Goal: Transaction & Acquisition: Purchase product/service

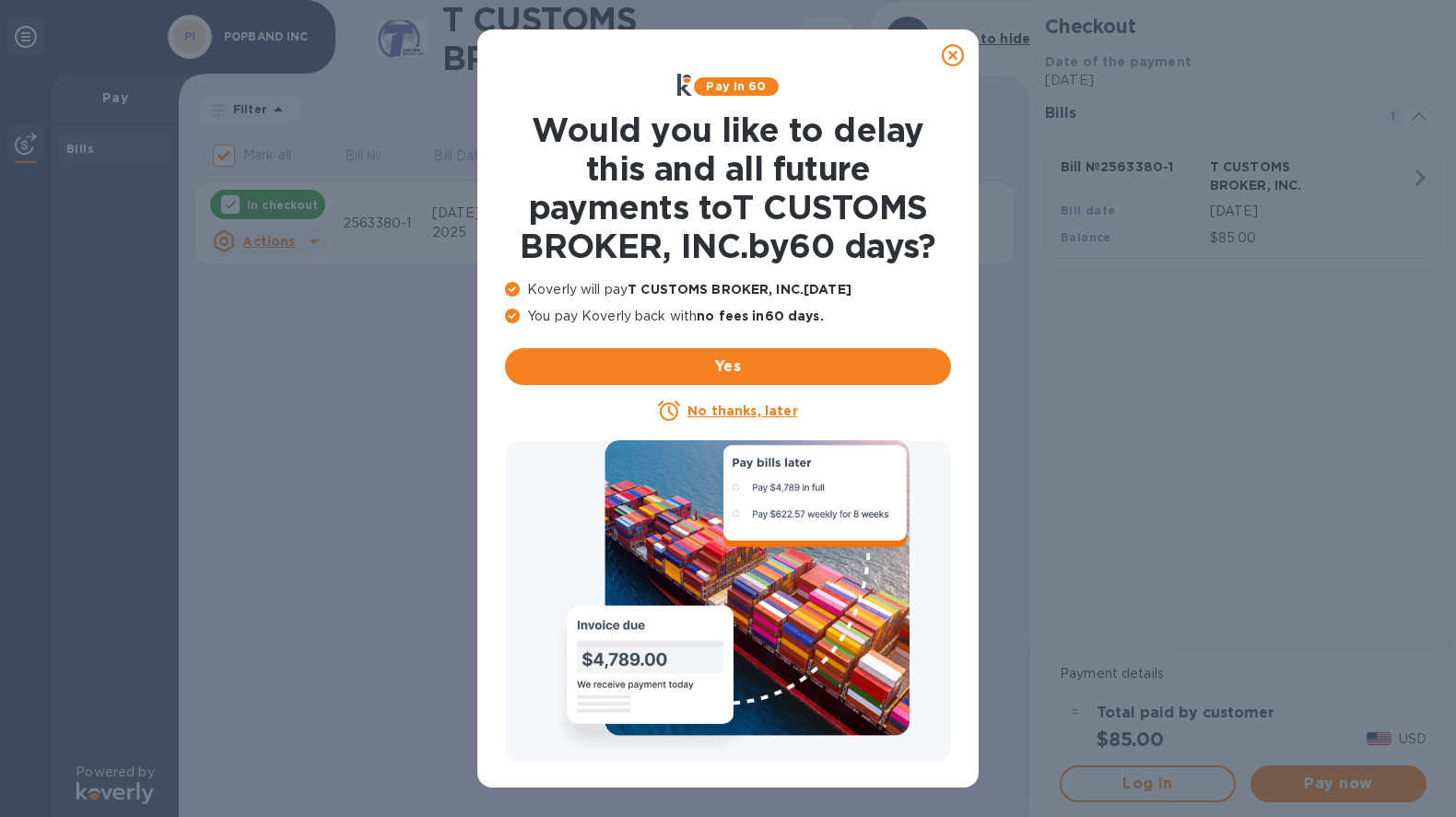
click at [953, 61] on icon at bounding box center [952, 55] width 22 height 22
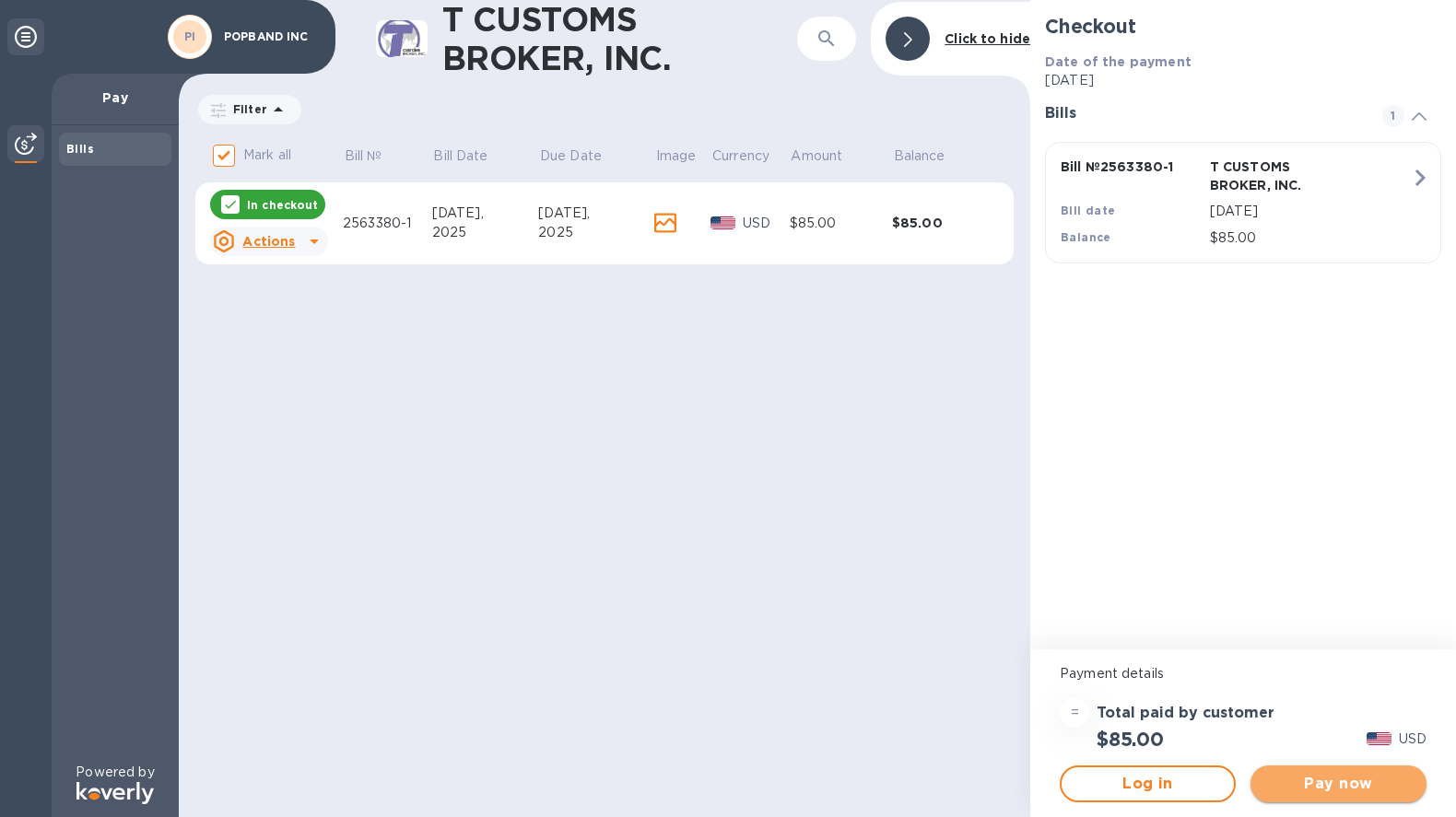
click at [1348, 782] on span "Pay now" at bounding box center [1338, 784] width 146 height 22
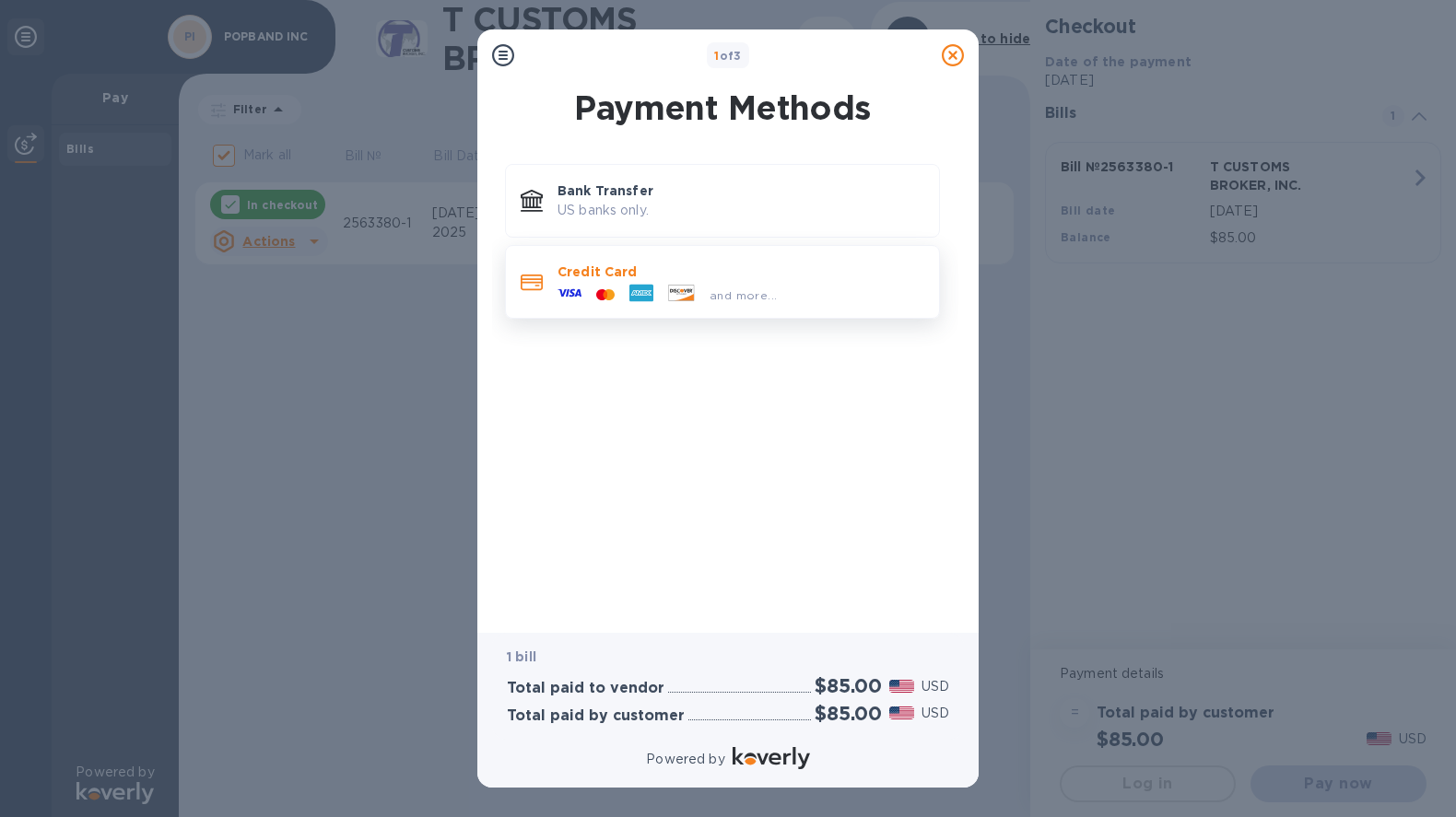
click at [682, 256] on div "Credit Card and more..." at bounding box center [741, 282] width 381 height 53
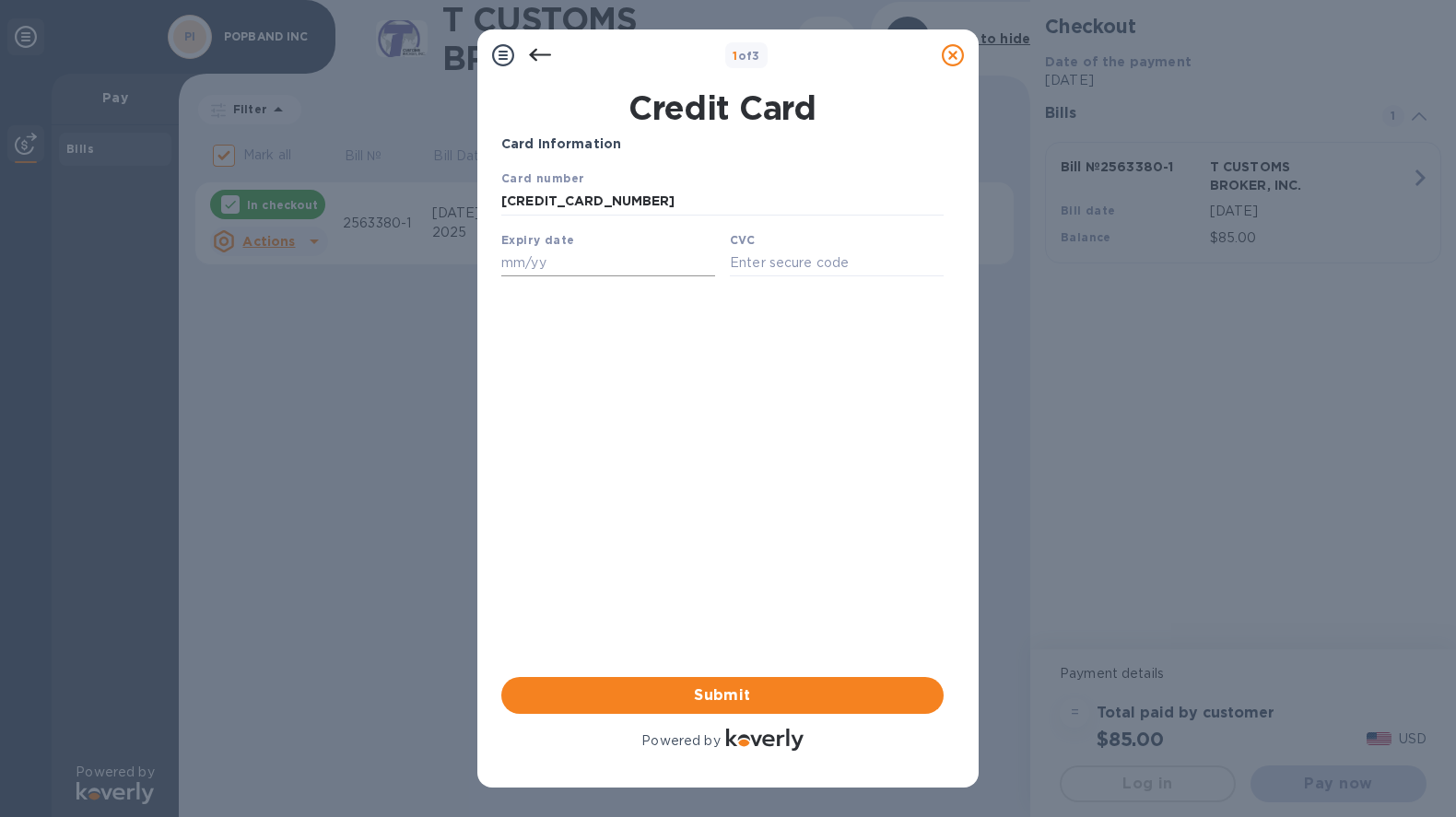
type input "[CREDIT_CARD_NUMBER]"
click at [629, 260] on input "text" at bounding box center [607, 263] width 214 height 28
type input "05/27"
click at [774, 268] on input "text" at bounding box center [836, 263] width 214 height 28
type input "160"
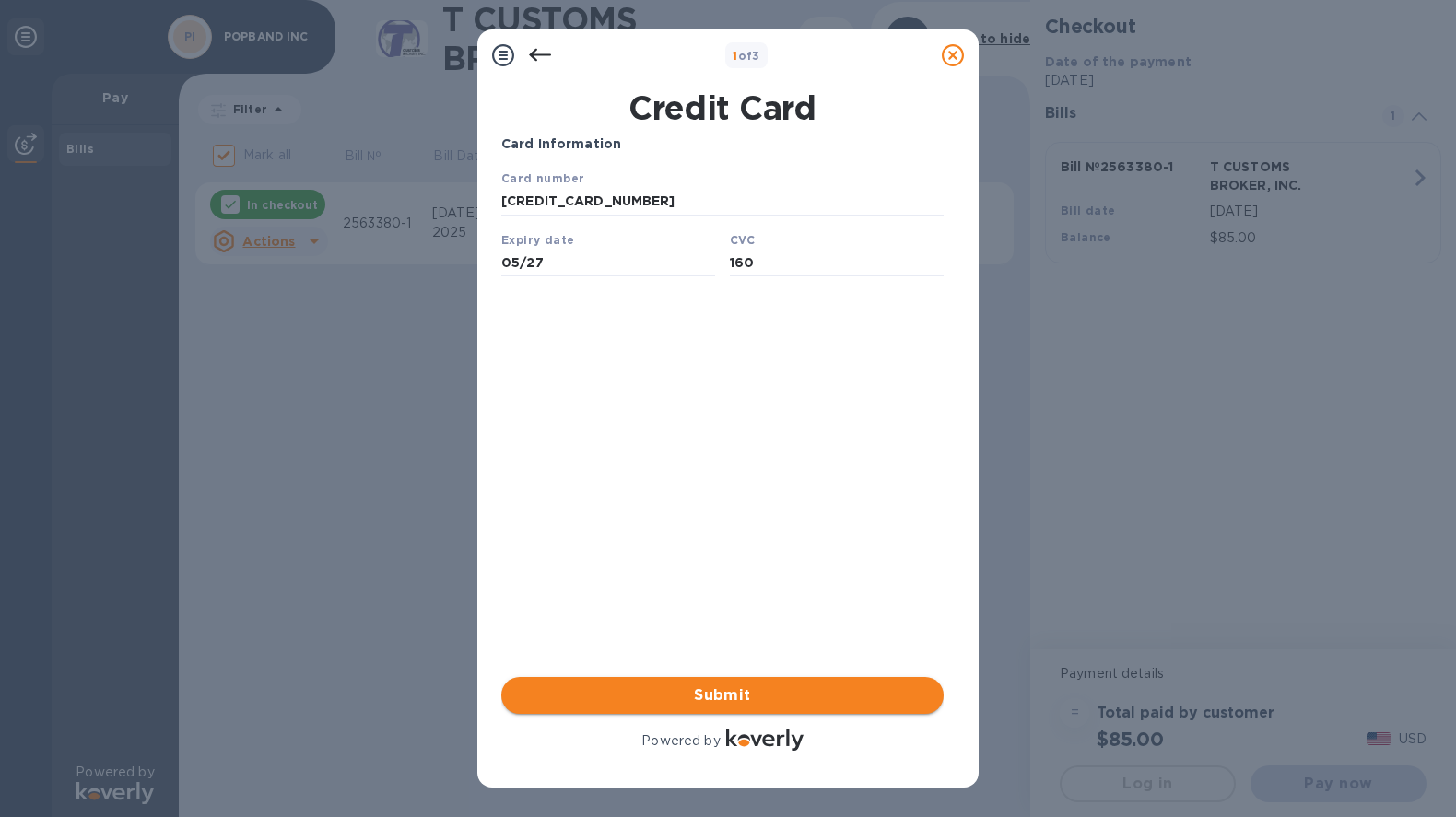
click at [796, 696] on span "Submit" at bounding box center [722, 696] width 413 height 22
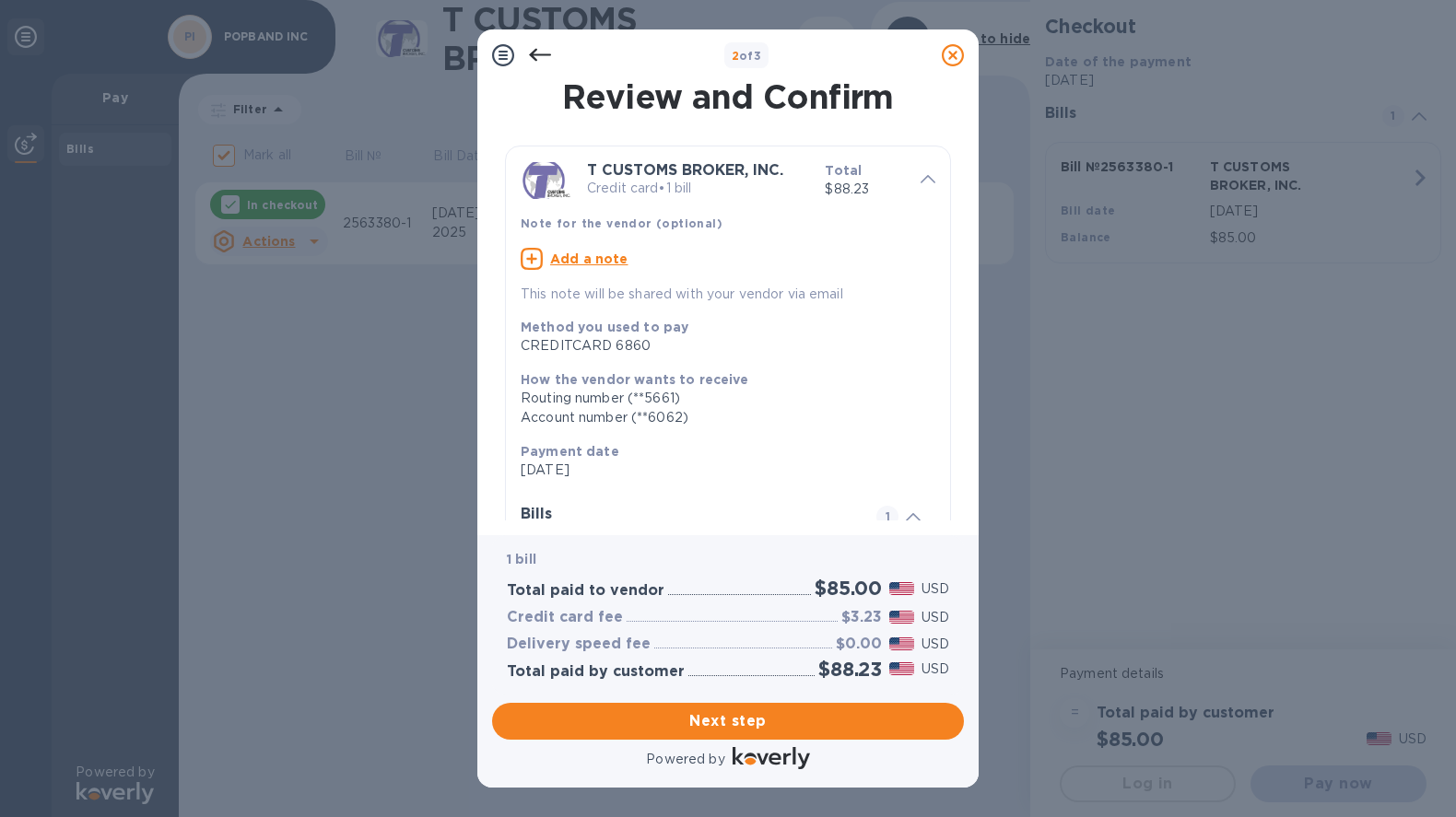
click at [574, 257] on u "Add a note" at bounding box center [589, 259] width 78 height 15
click at [614, 263] on textarea at bounding box center [713, 261] width 385 height 16
type textarea "POPBAND INC"
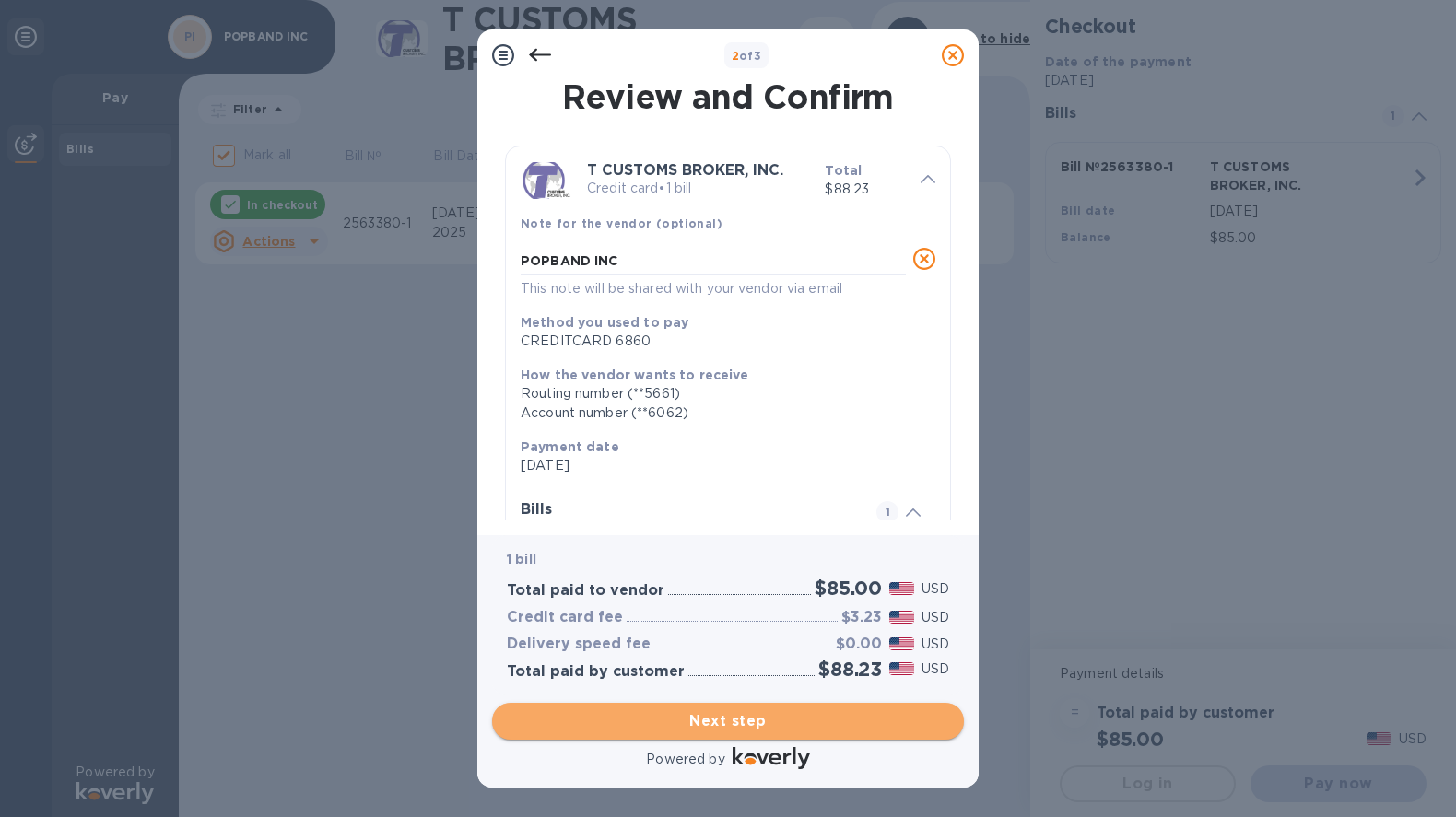
click at [829, 726] on span "Next step" at bounding box center [728, 722] width 442 height 22
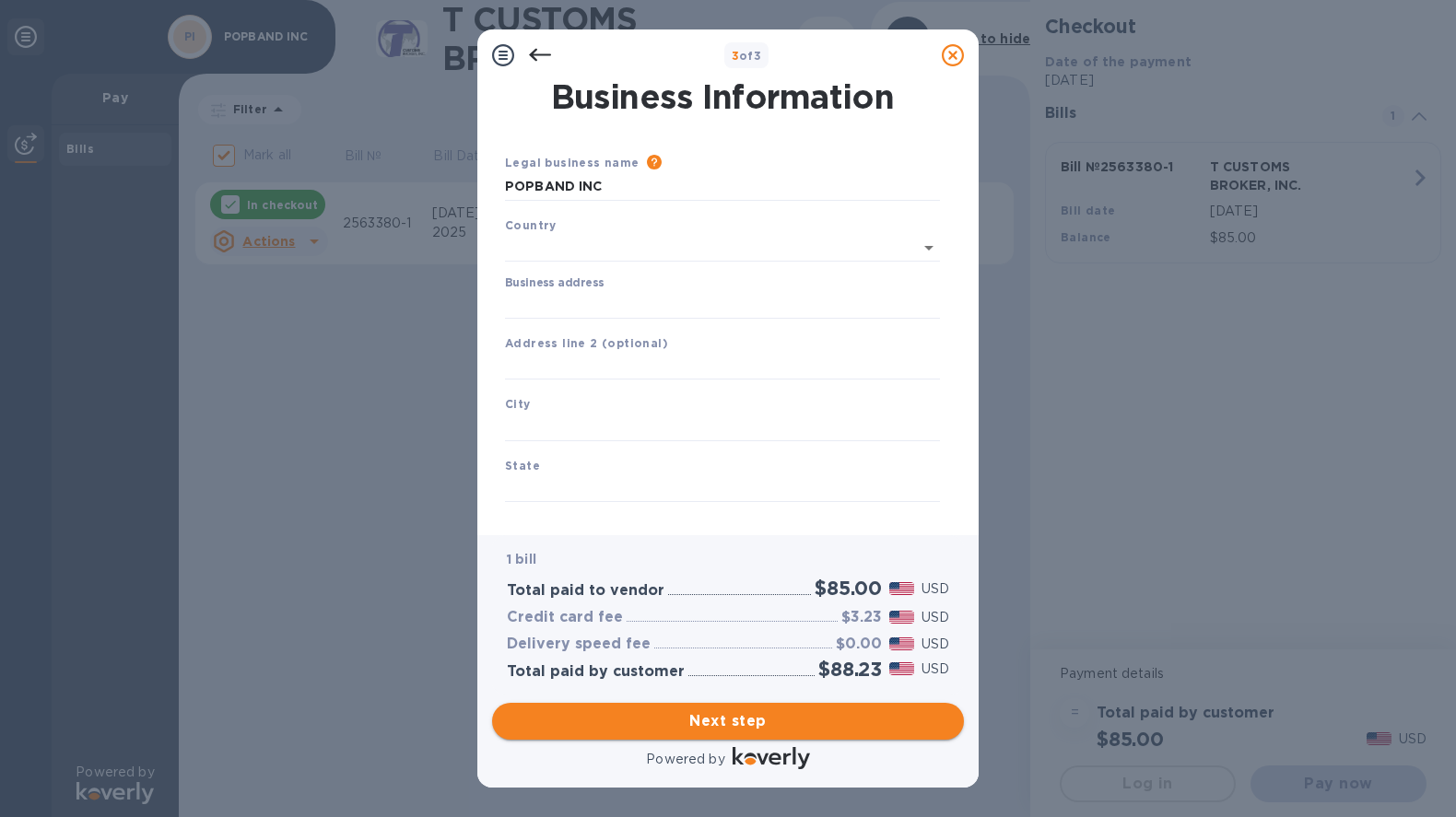
type input "[GEOGRAPHIC_DATA]"
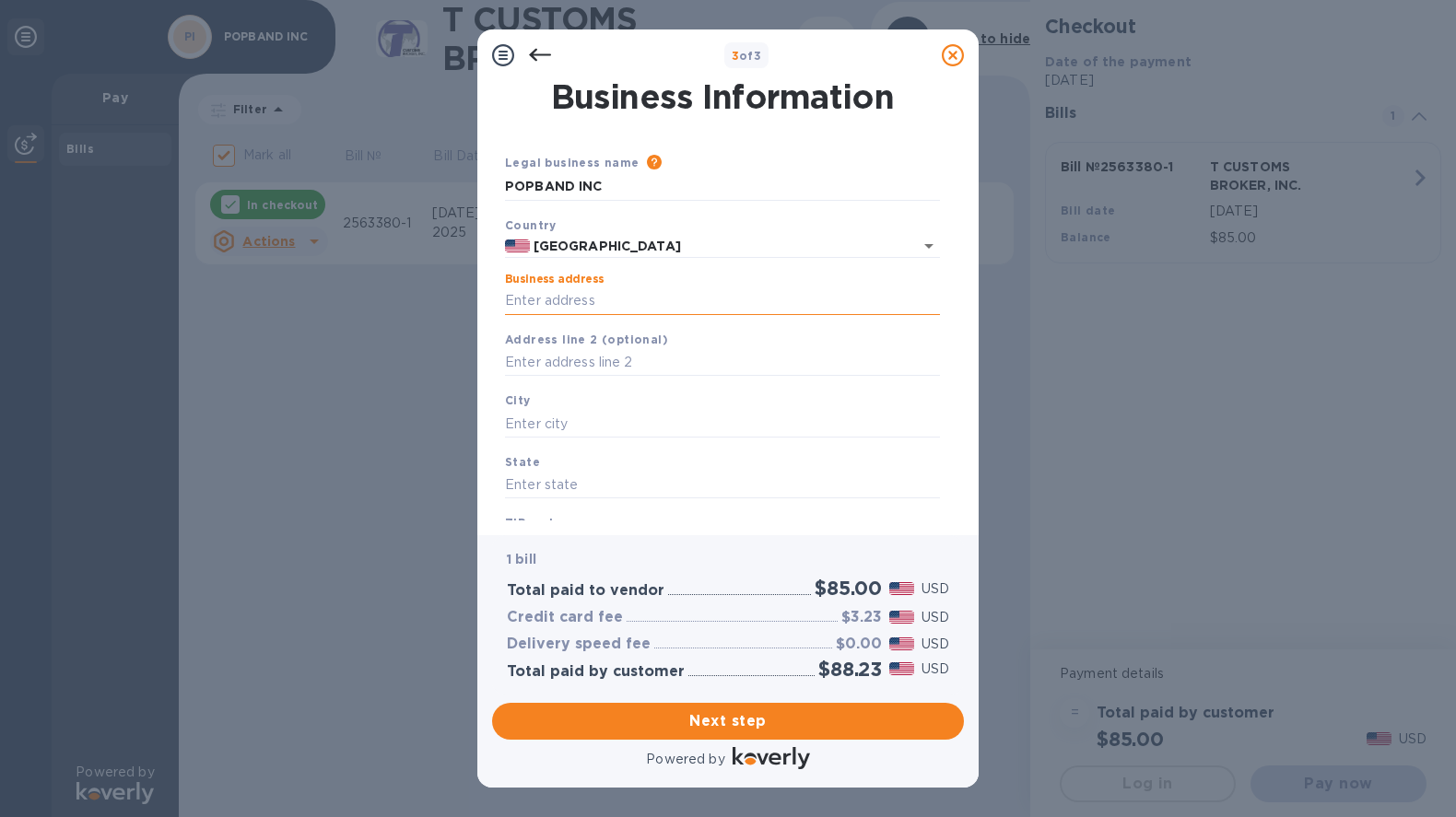
click at [575, 305] on input "Business address" at bounding box center [722, 301] width 435 height 28
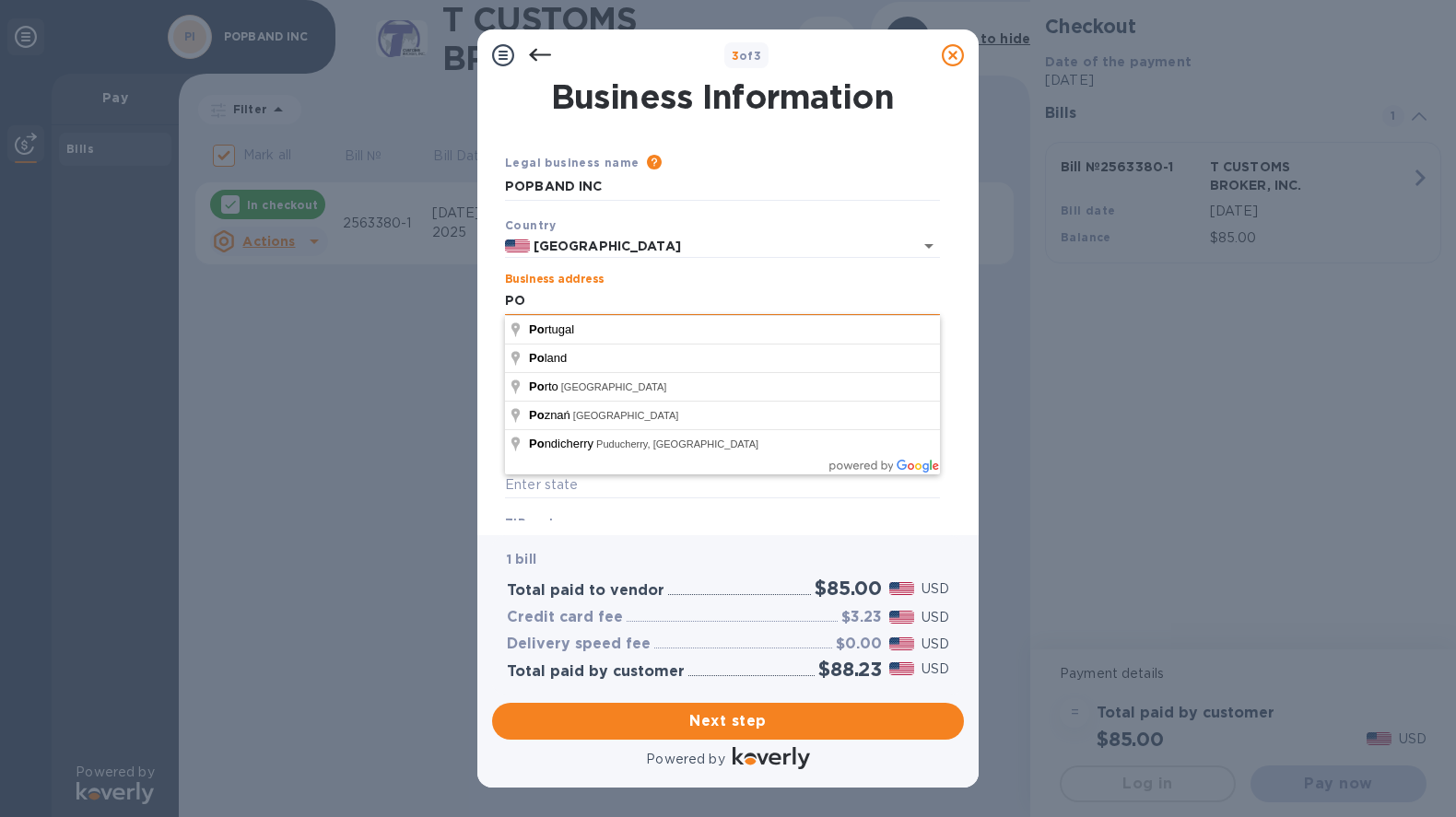
type input "PO BOX 404"
click at [488, 317] on div "Business Information Legal business name Please provide the legal name that app…" at bounding box center [728, 308] width 501 height 454
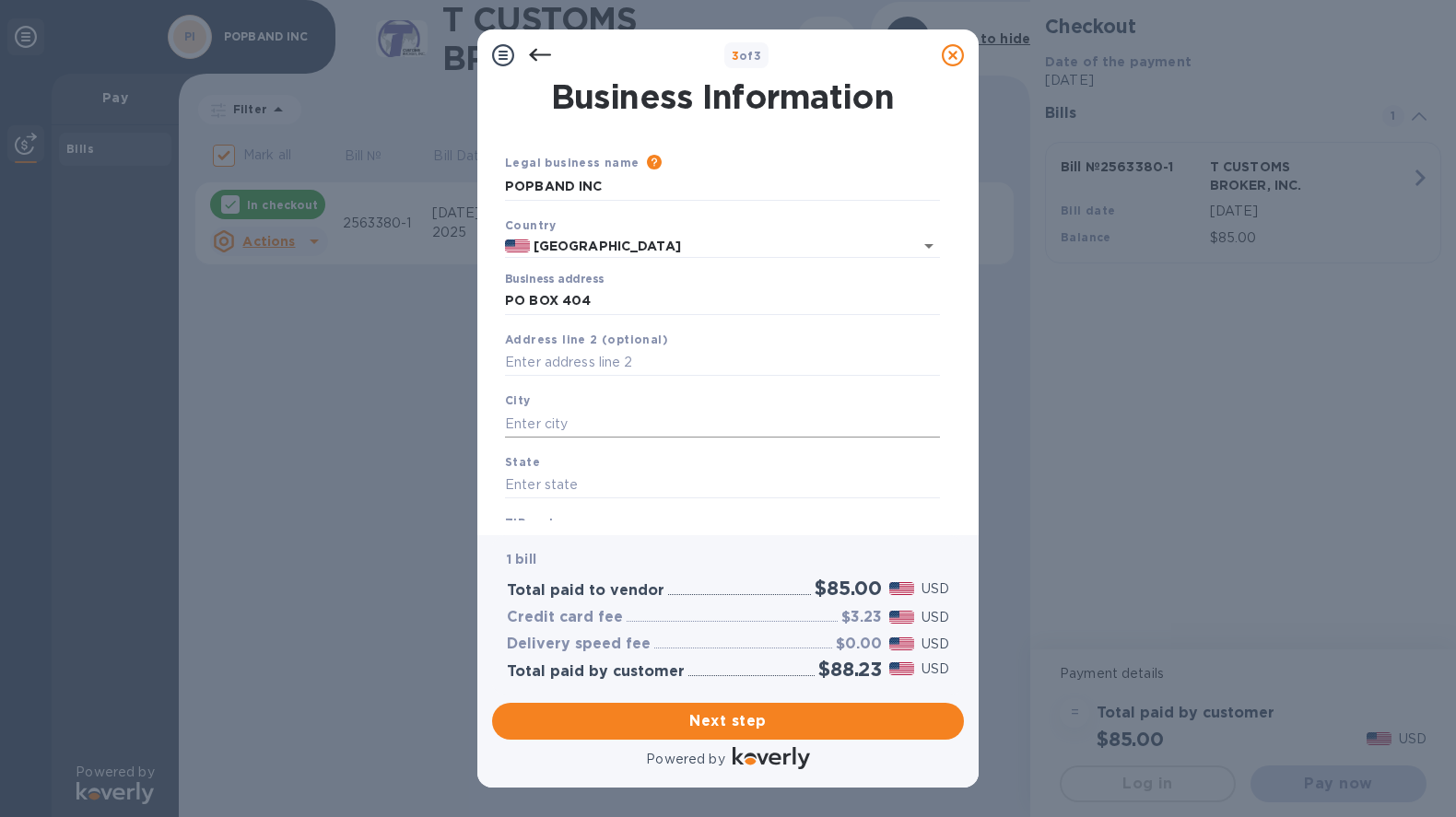
click at [572, 413] on input "text" at bounding box center [722, 424] width 435 height 28
type input "Malibu"
type input "Ca"
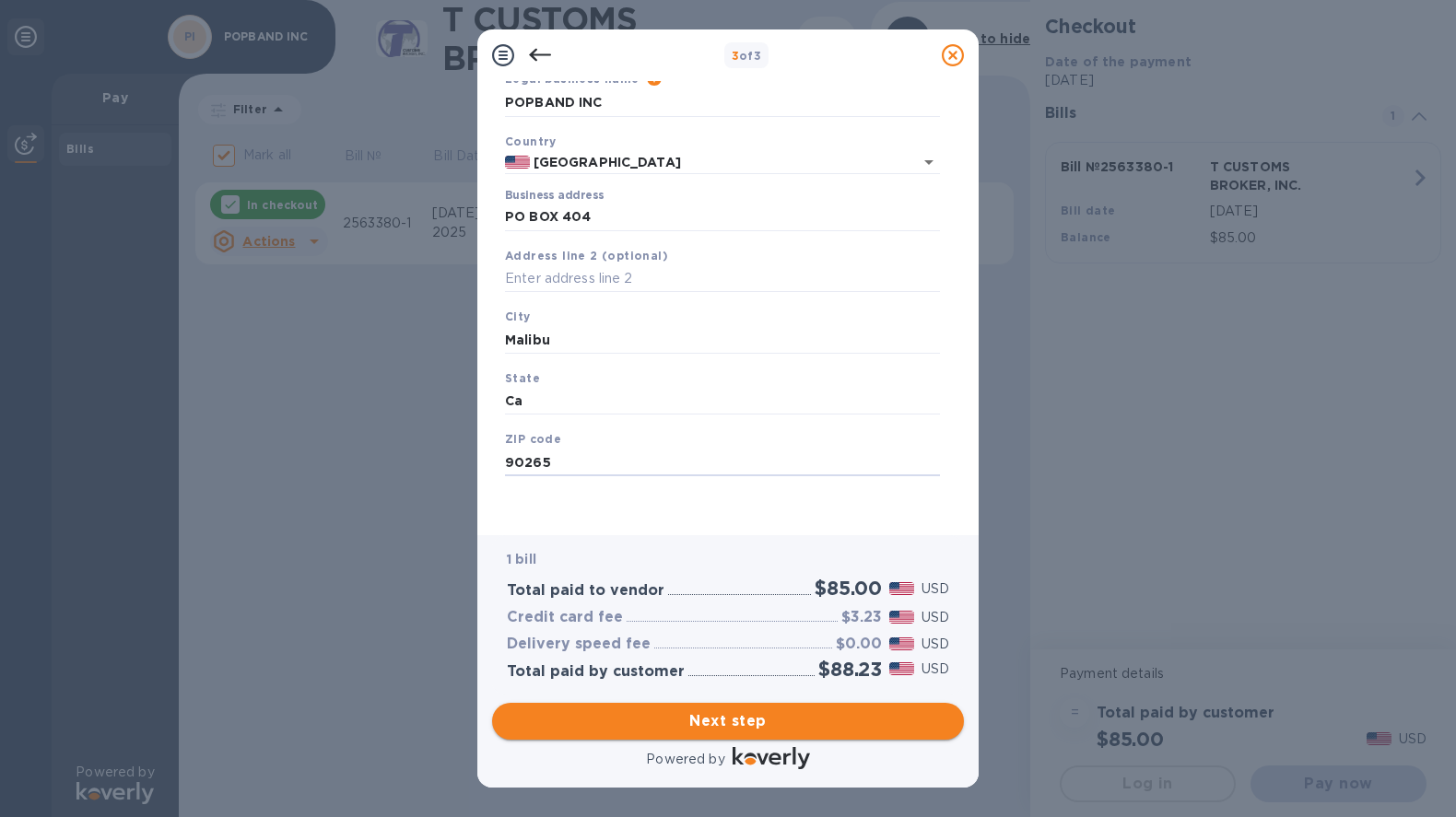
type input "90265"
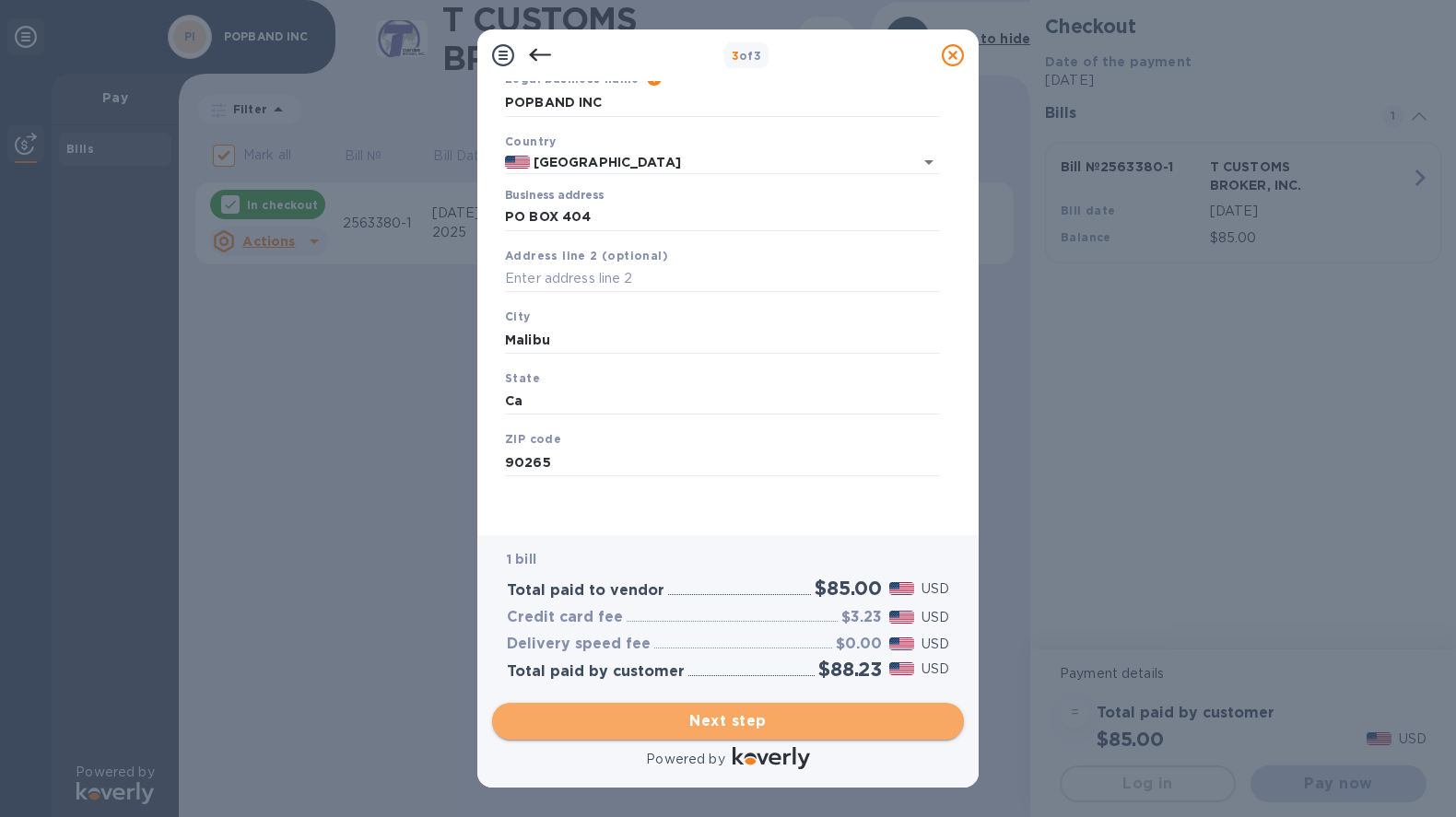
click at [772, 708] on button "Next step" at bounding box center [728, 722] width 472 height 37
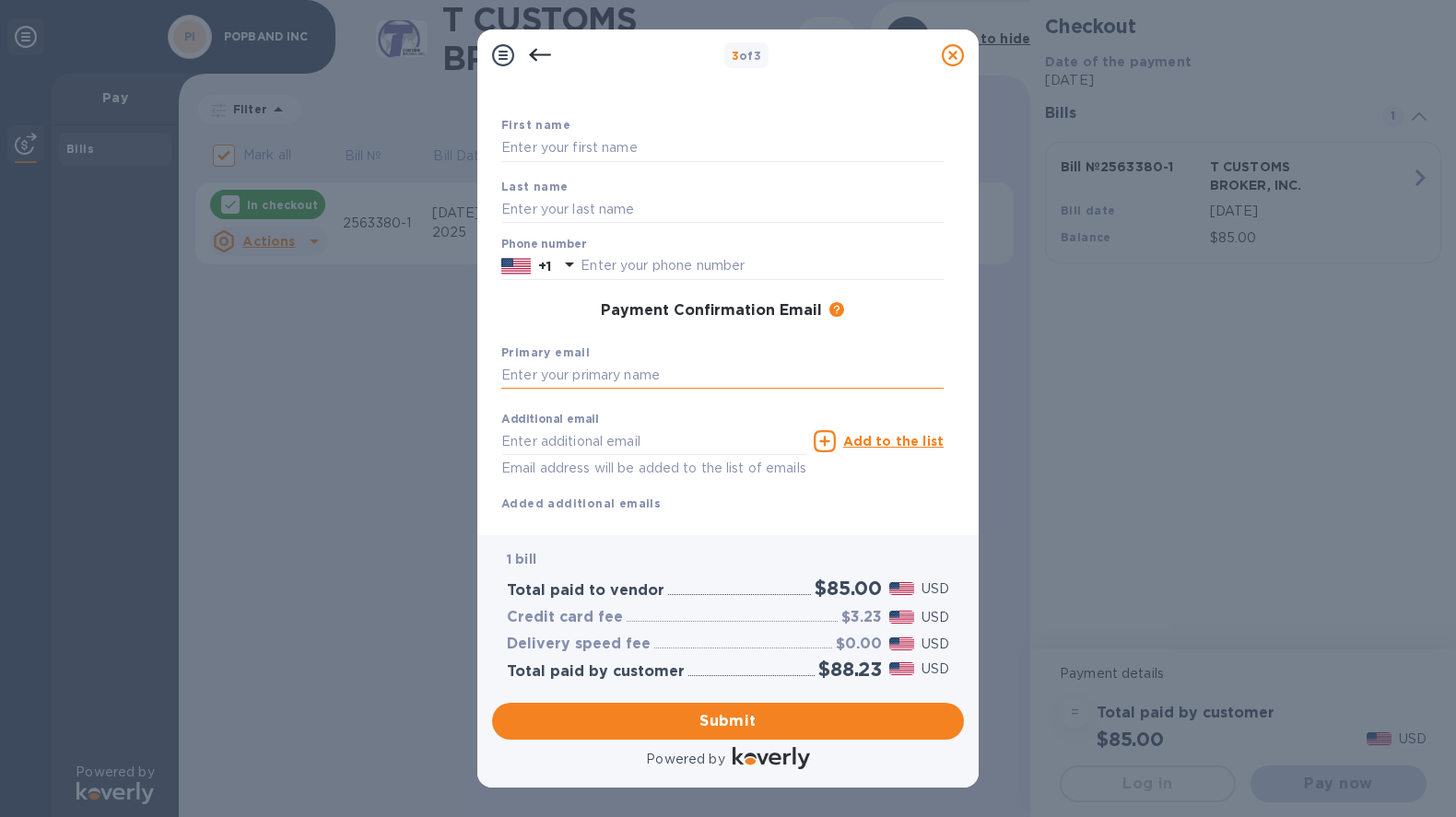
click at [632, 377] on input "text" at bounding box center [722, 376] width 442 height 28
type input "[PERSON_NAME][EMAIL_ADDRESS][DOMAIN_NAME]"
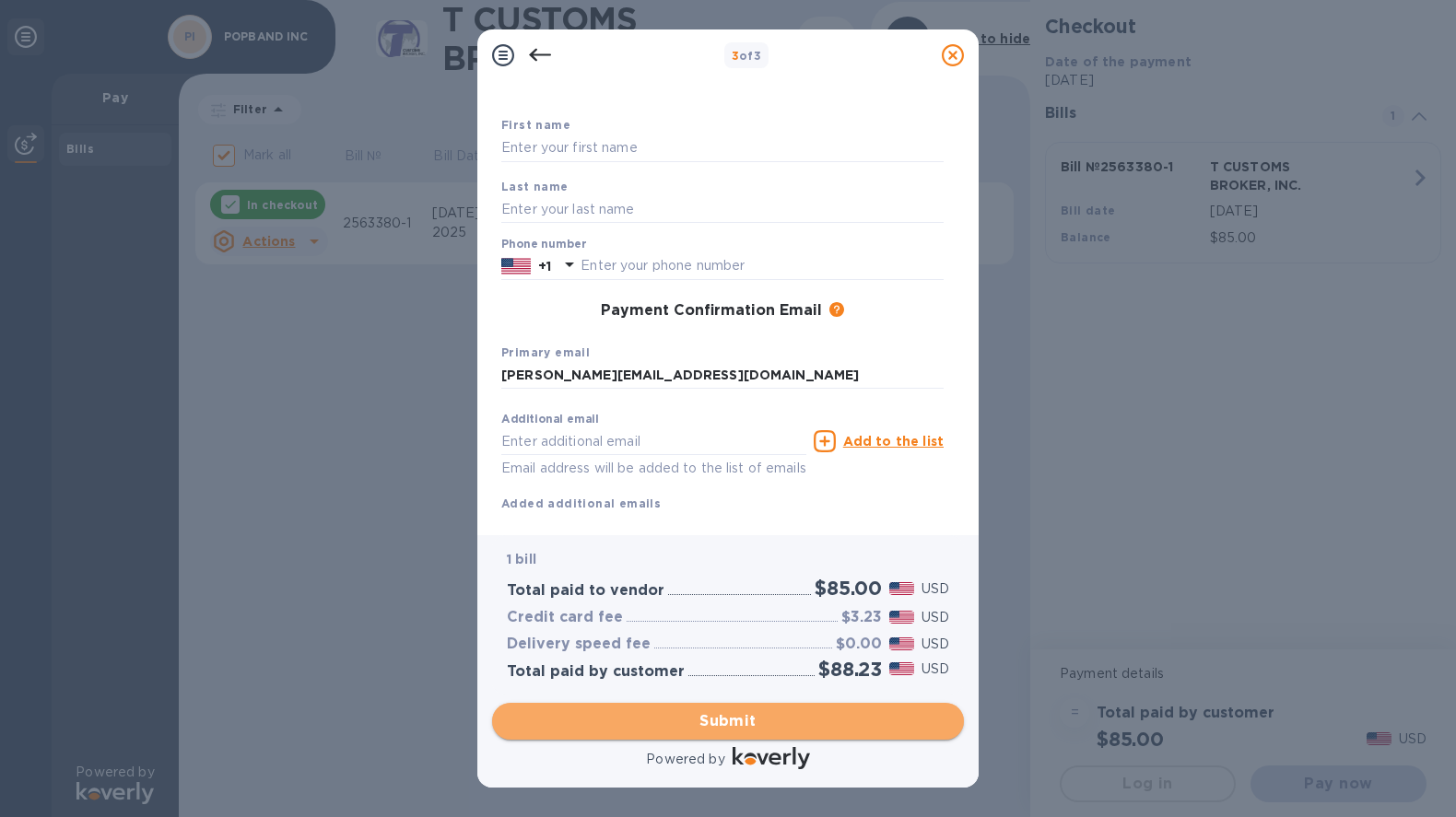
click at [790, 727] on span "Submit" at bounding box center [728, 722] width 442 height 22
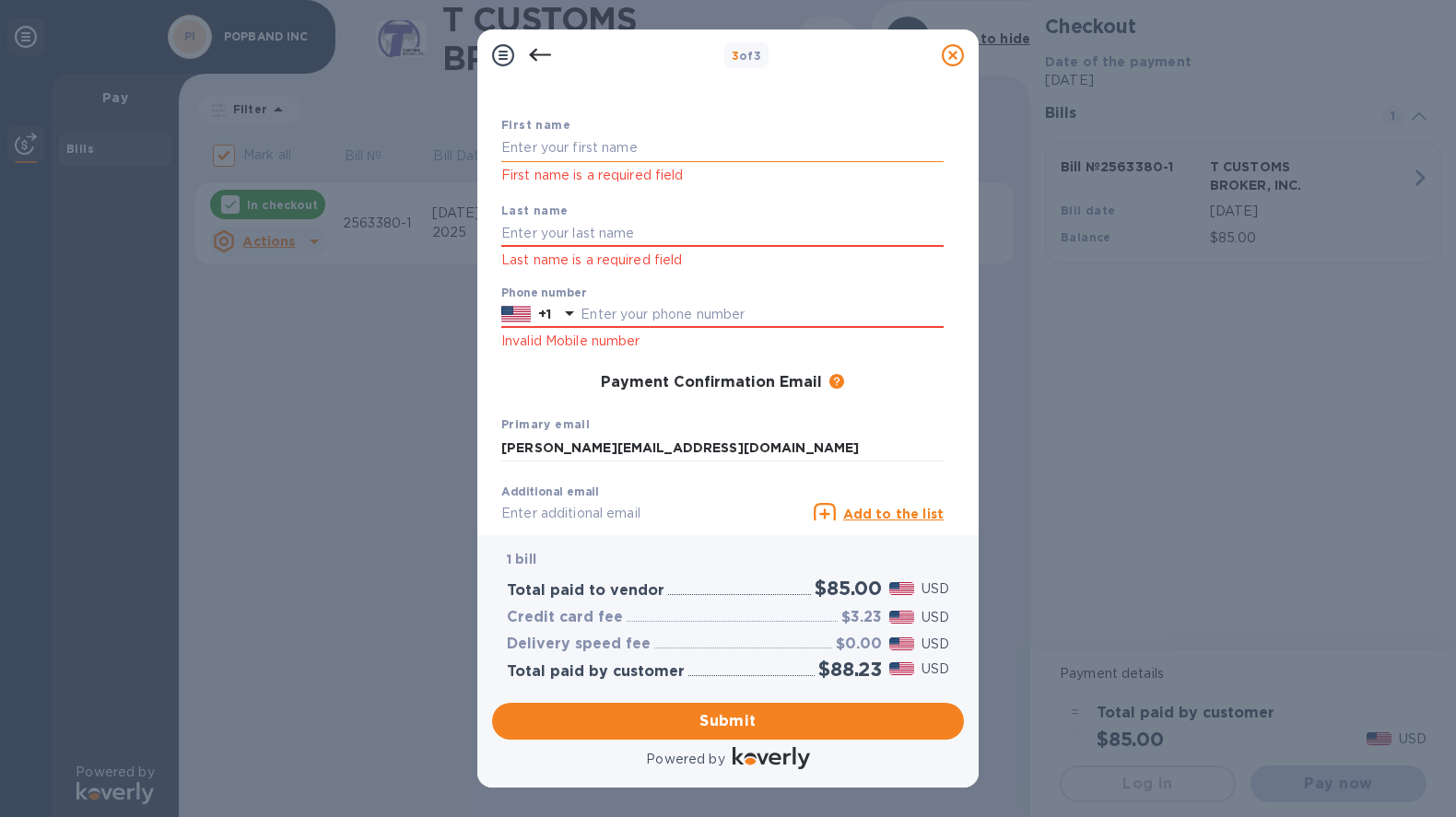
click at [655, 138] on input "text" at bounding box center [722, 148] width 442 height 28
type input "[PERSON_NAME]"
type input "Heppekausen"
type input "4244229299"
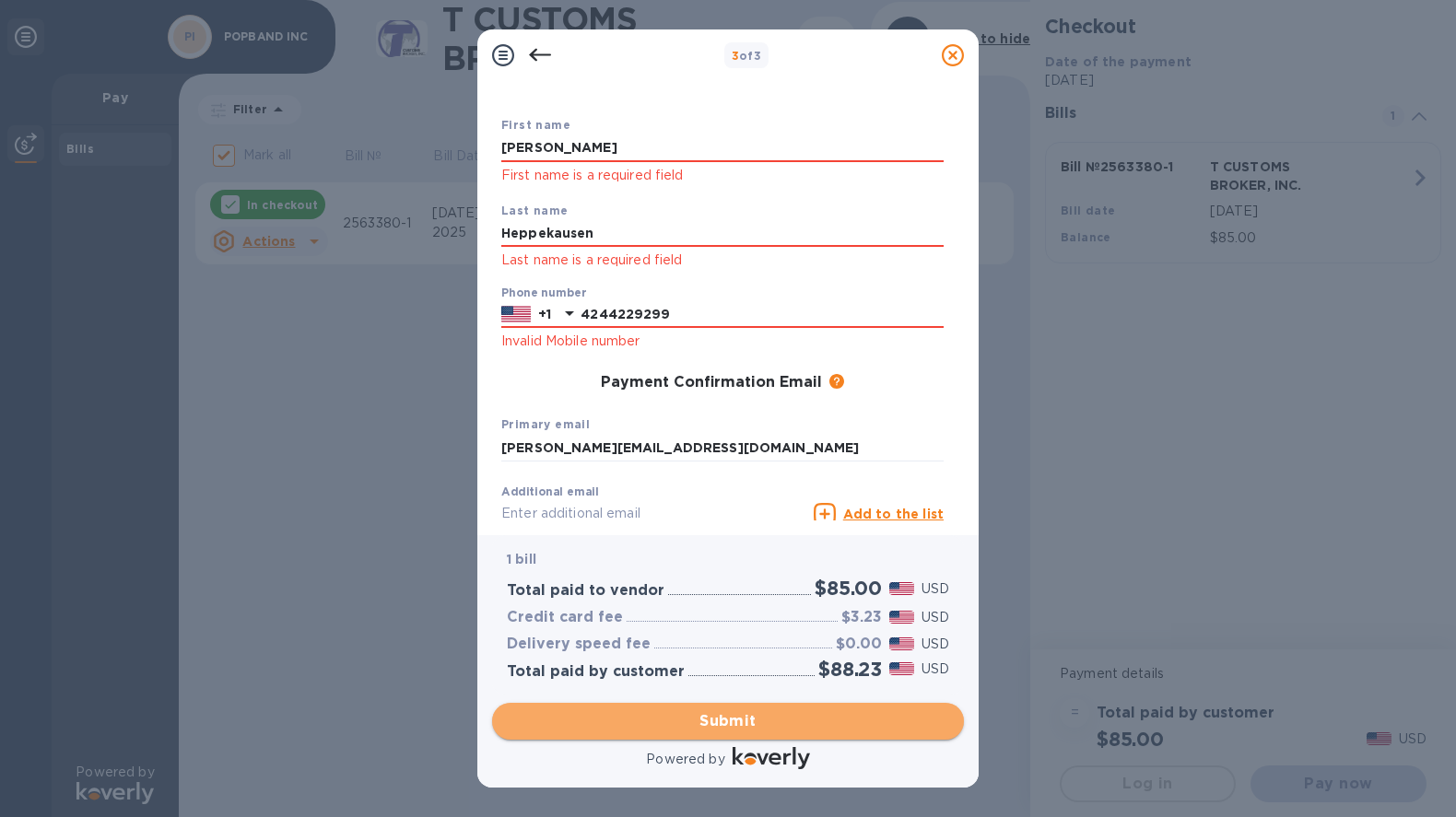
click at [833, 715] on span "Submit" at bounding box center [728, 722] width 442 height 22
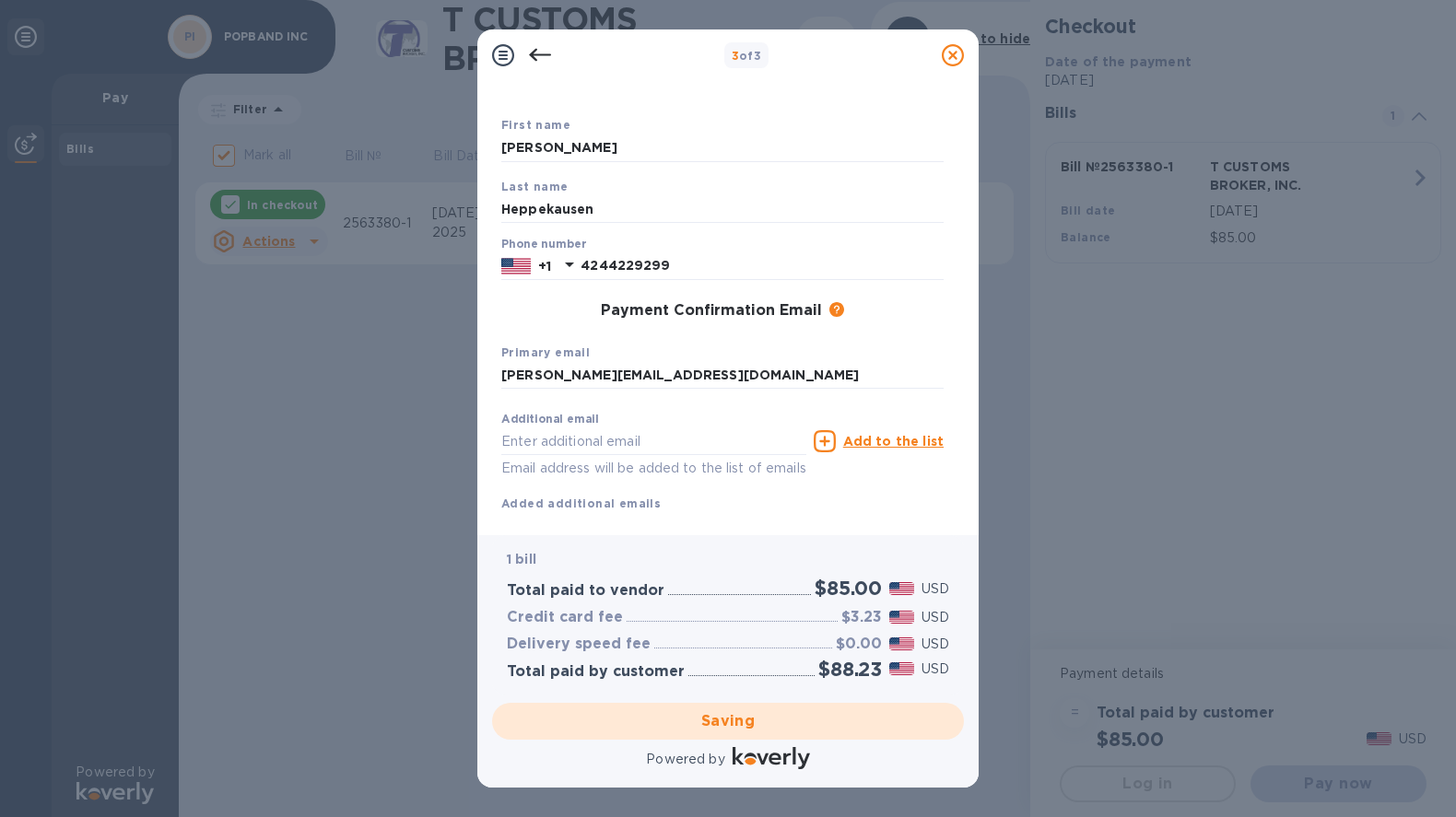
checkbox input "false"
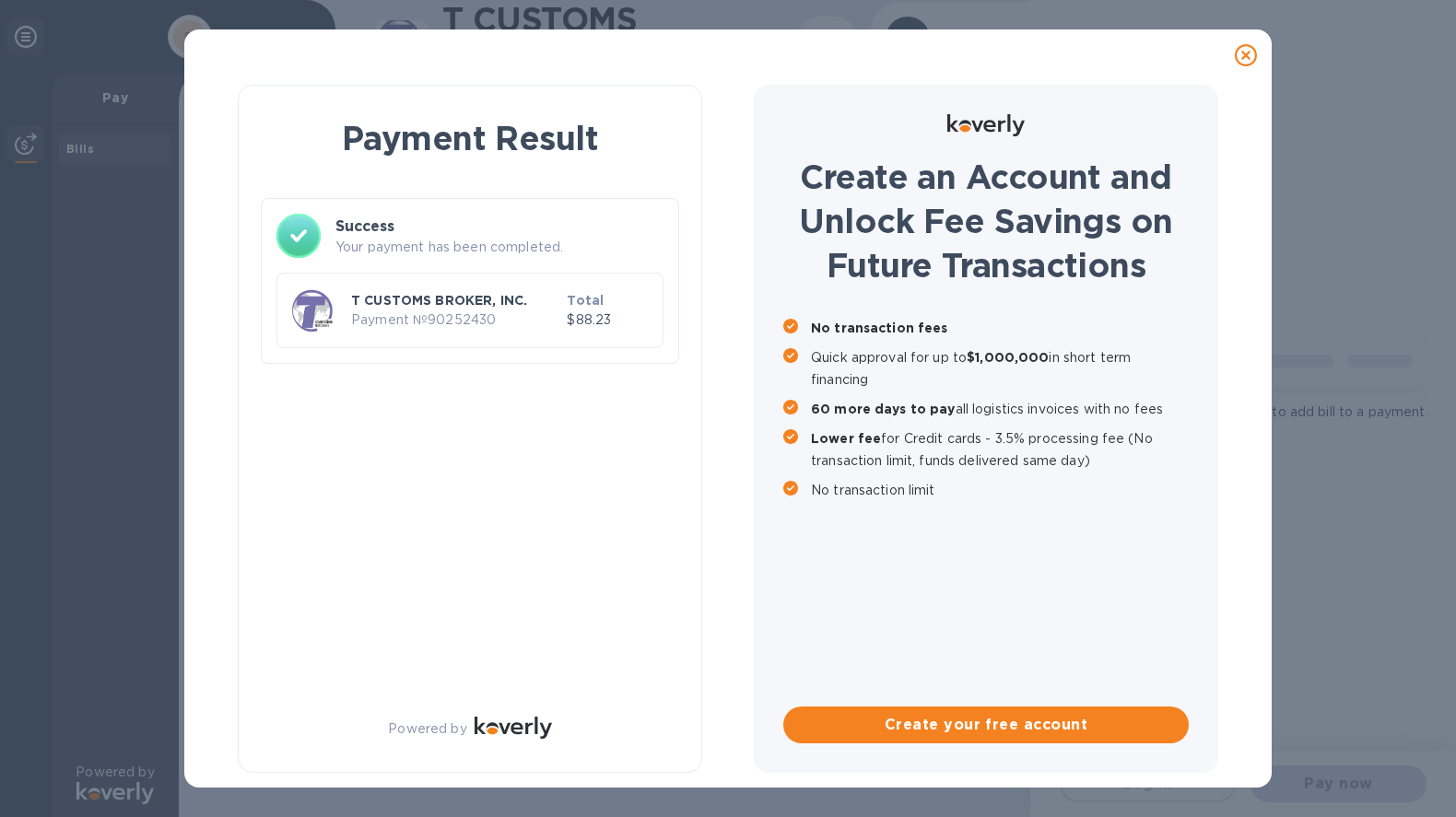
scroll to position [0, 0]
